Goal: Find contact information: Find contact information

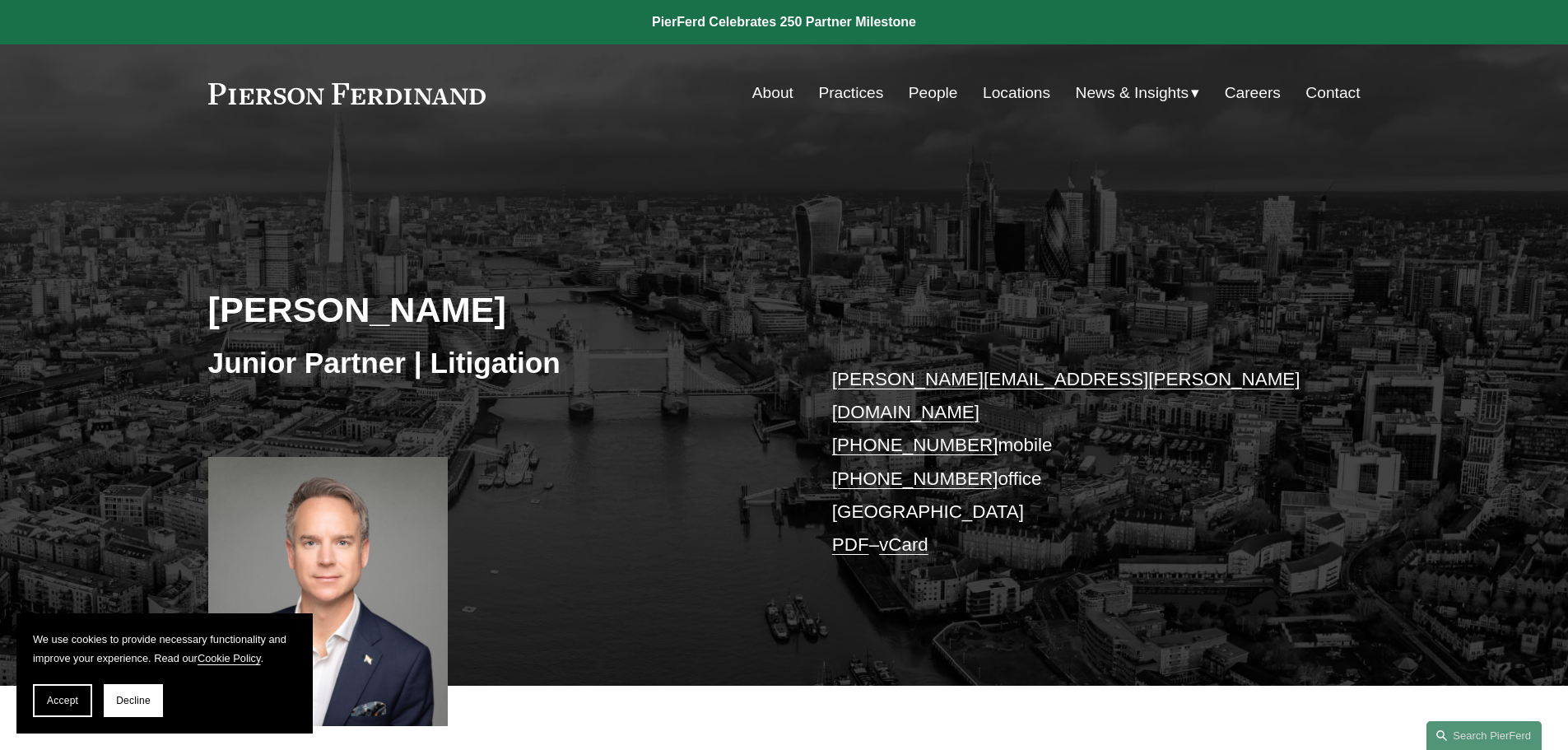
click at [862, 477] on p "[PERSON_NAME][EMAIL_ADDRESS][PERSON_NAME][DOMAIN_NAME] [PHONE_NUMBER] mobile [P…" at bounding box center [1072, 462] width 480 height 199
click at [1012, 92] on link "Locations" at bounding box center [1016, 93] width 67 height 31
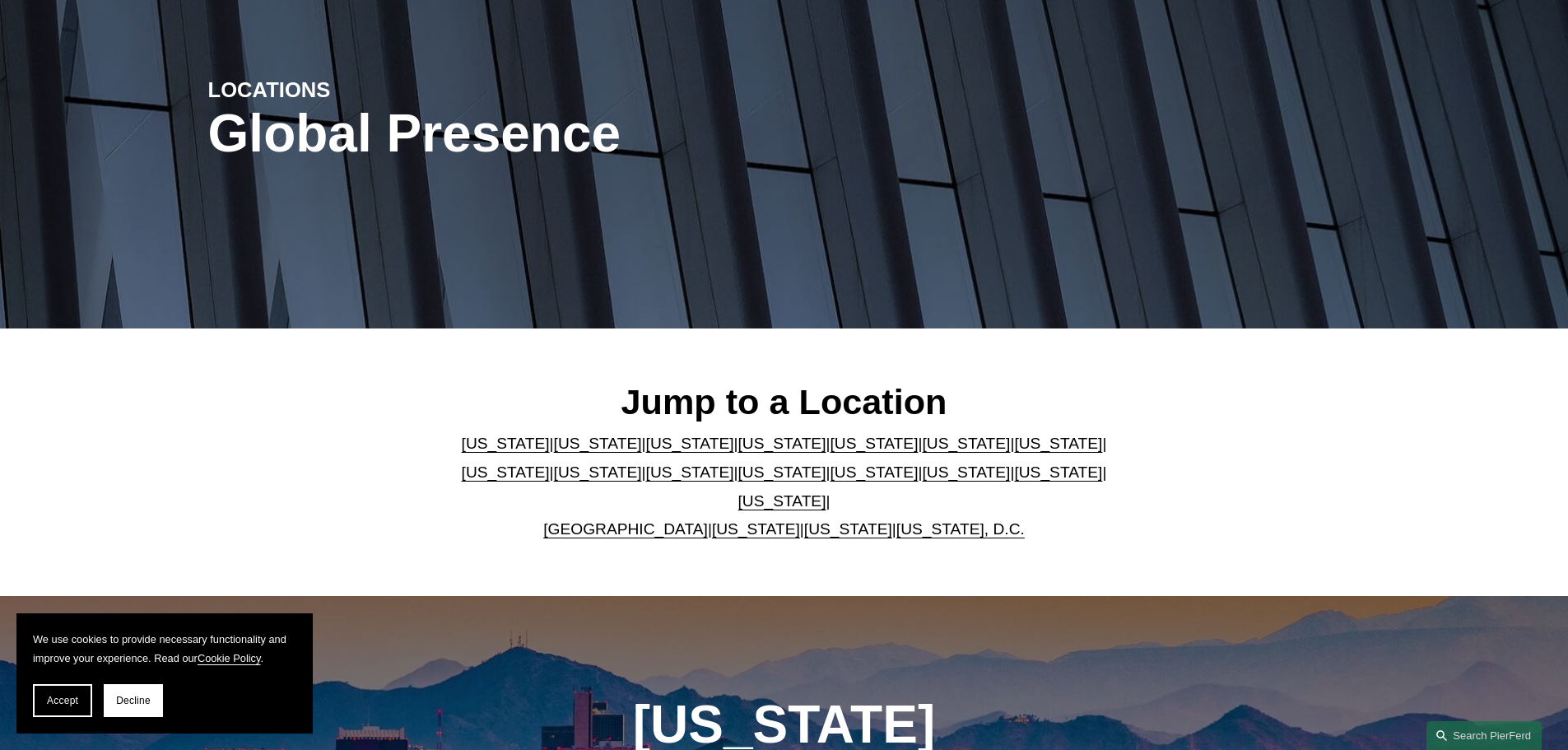
click at [604, 520] on link "United Kingdom" at bounding box center [625, 528] width 165 height 17
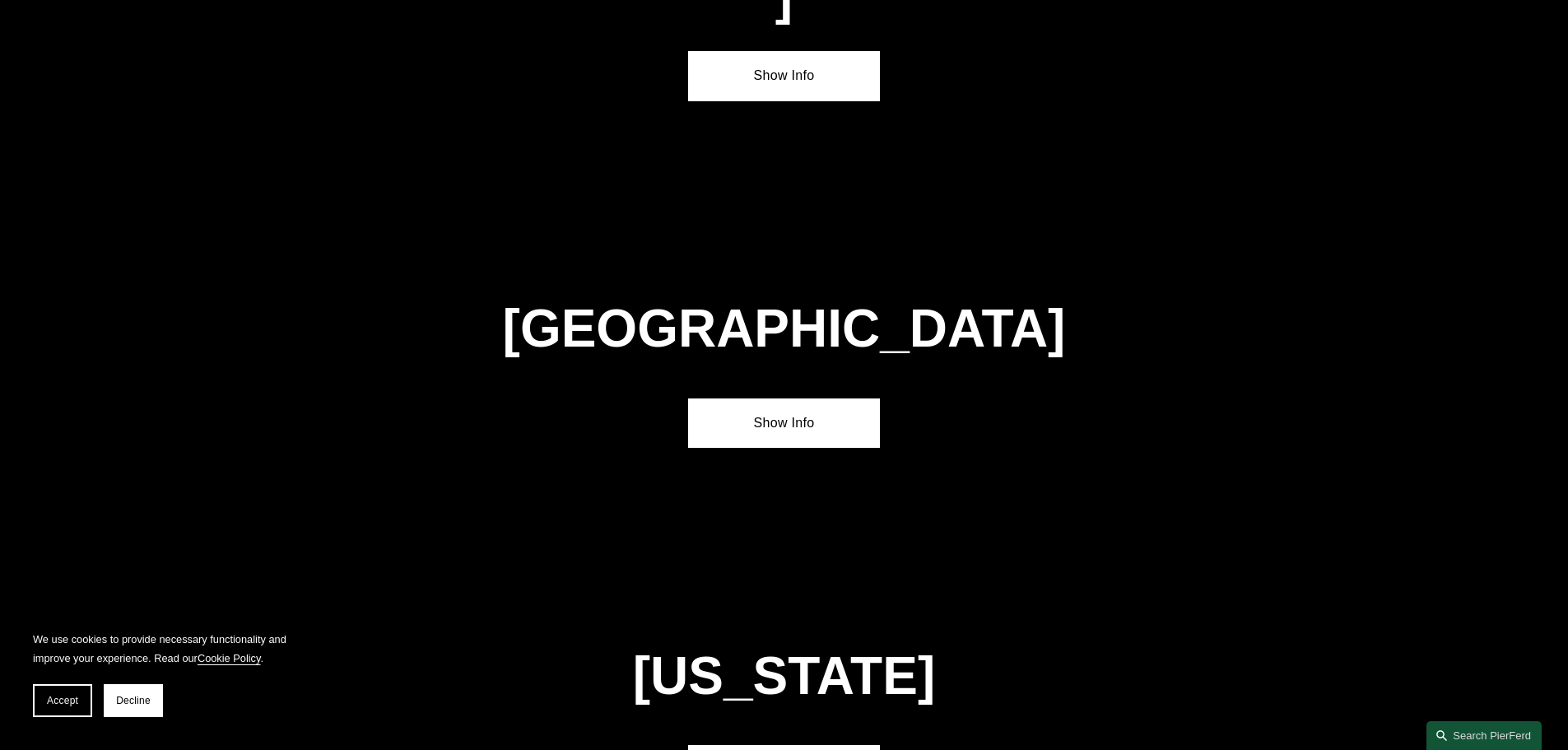
scroll to position [5949, 0]
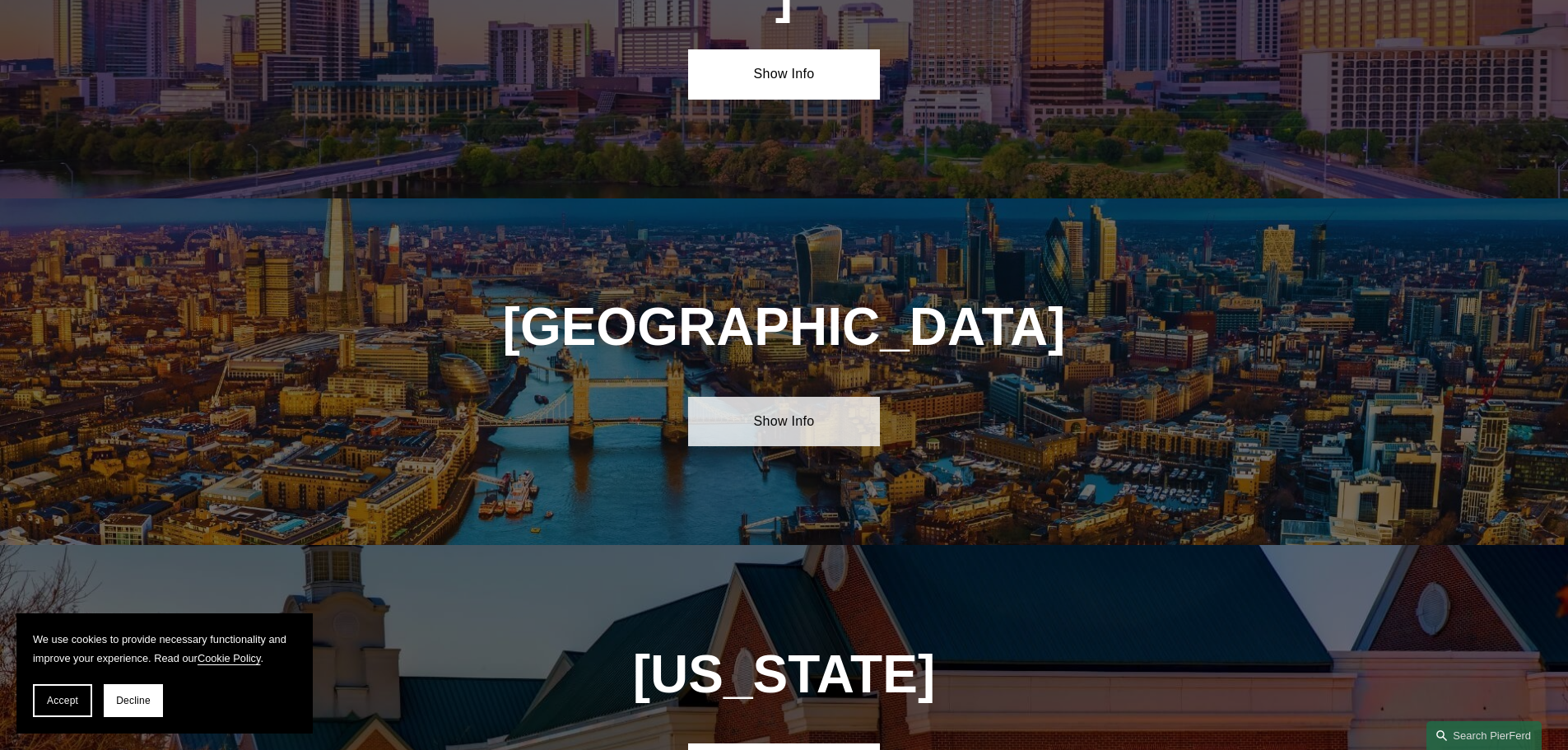
click at [774, 396] on link "Show Info" at bounding box center [784, 421] width 192 height 49
